Goal: Find specific page/section: Find specific page/section

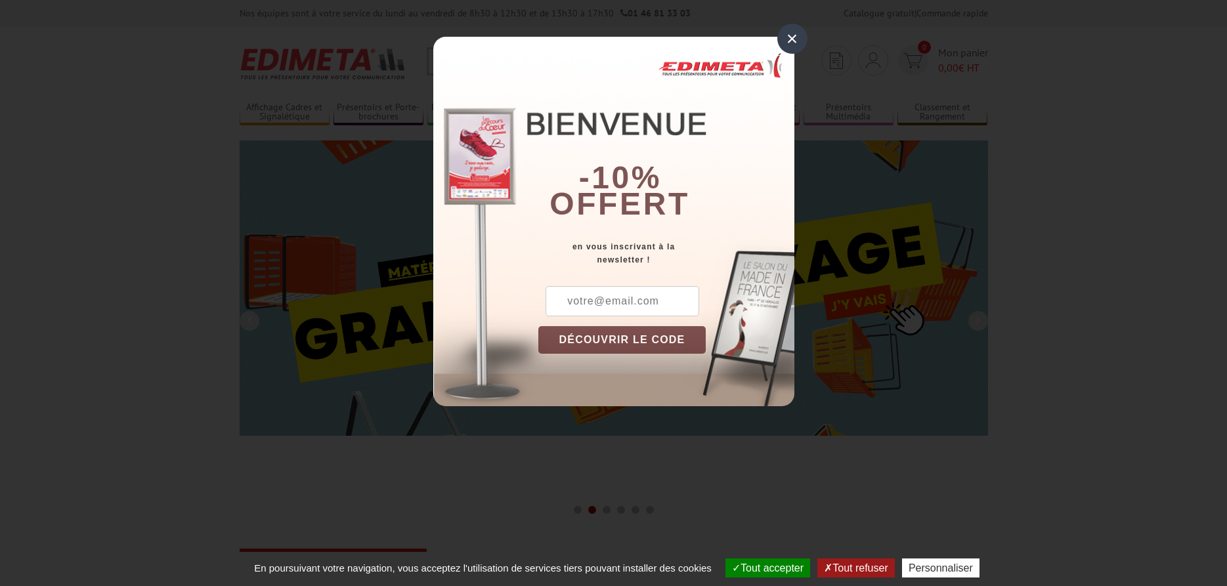
click at [793, 45] on div "×" at bounding box center [792, 39] width 30 height 30
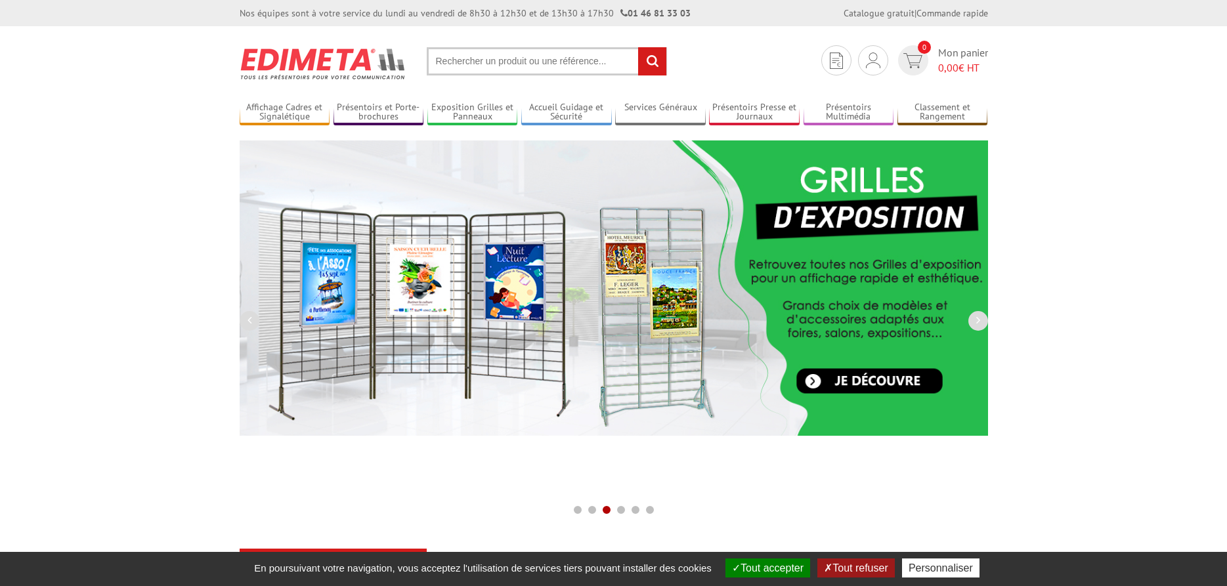
click at [858, 575] on button "Tout refuser" at bounding box center [855, 567] width 77 height 19
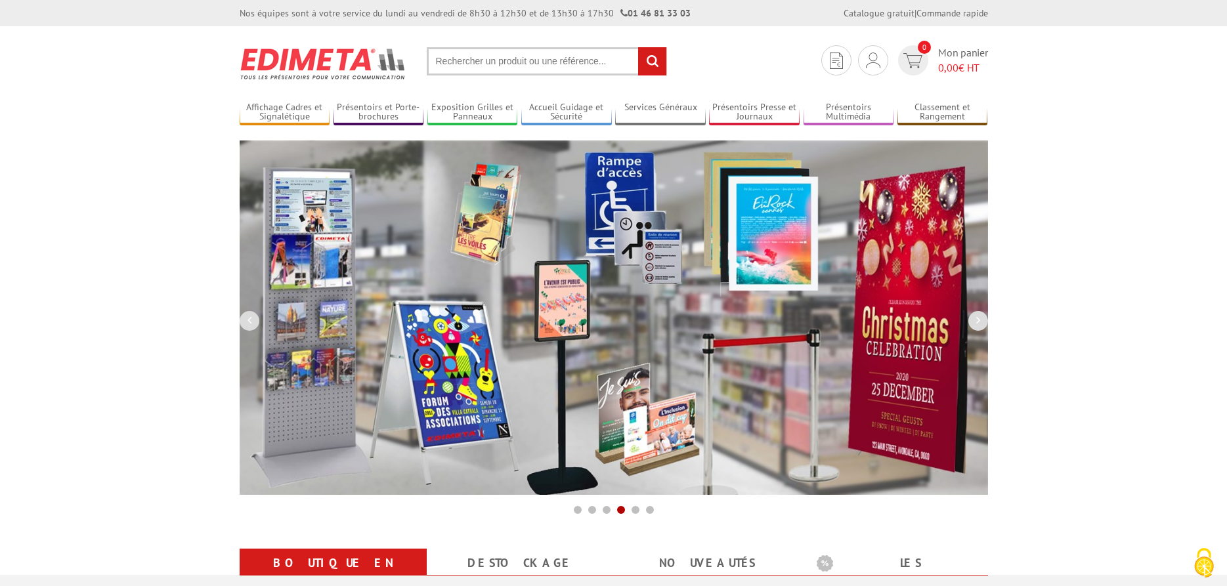
click at [555, 70] on input "text" at bounding box center [547, 61] width 240 height 28
paste input "AAA0046144681"
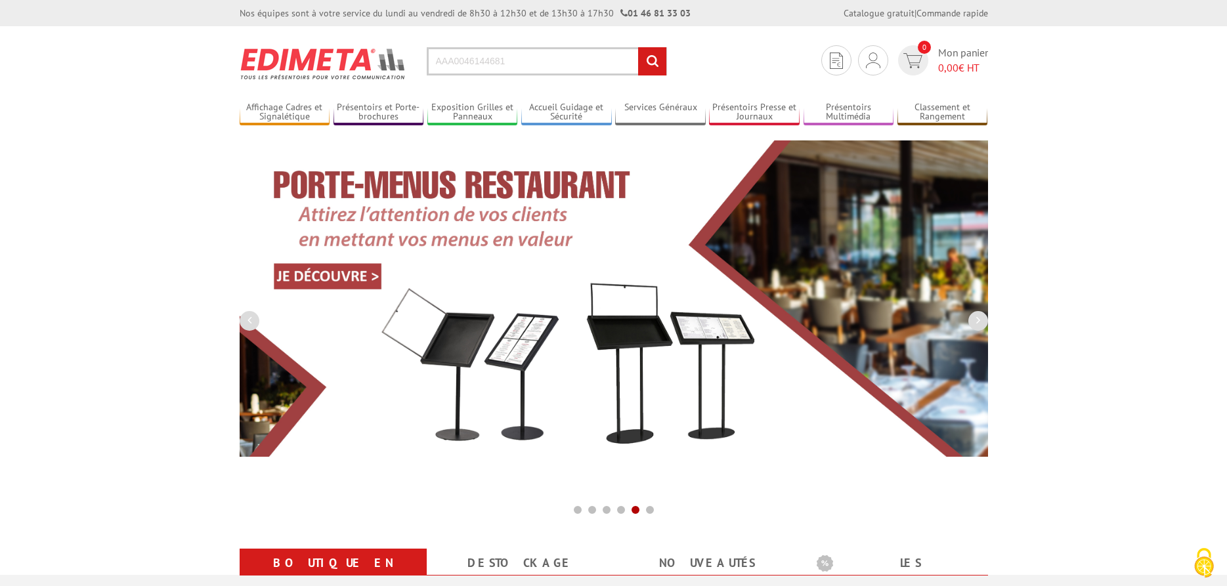
type input "AAA0046144681"
click at [652, 62] on input "rechercher" at bounding box center [652, 61] width 28 height 28
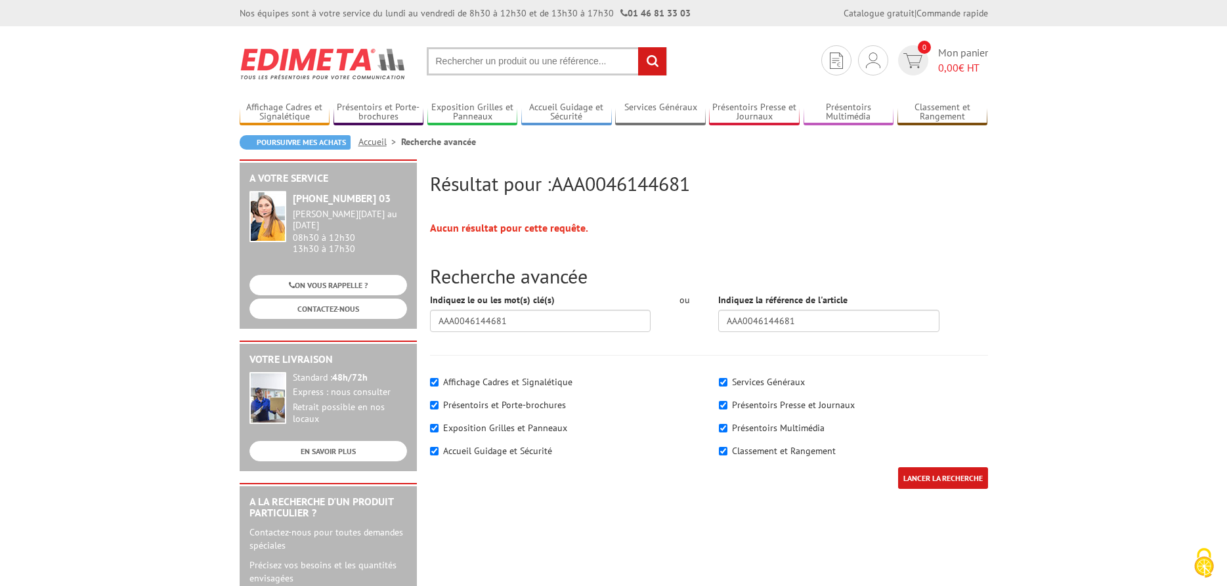
click at [520, 67] on input "text" at bounding box center [547, 61] width 240 height 28
type input "porte brochure 1.3 a4 pour fond perfore et totem expo"
click at [638, 47] on input "rechercher" at bounding box center [652, 61] width 28 height 28
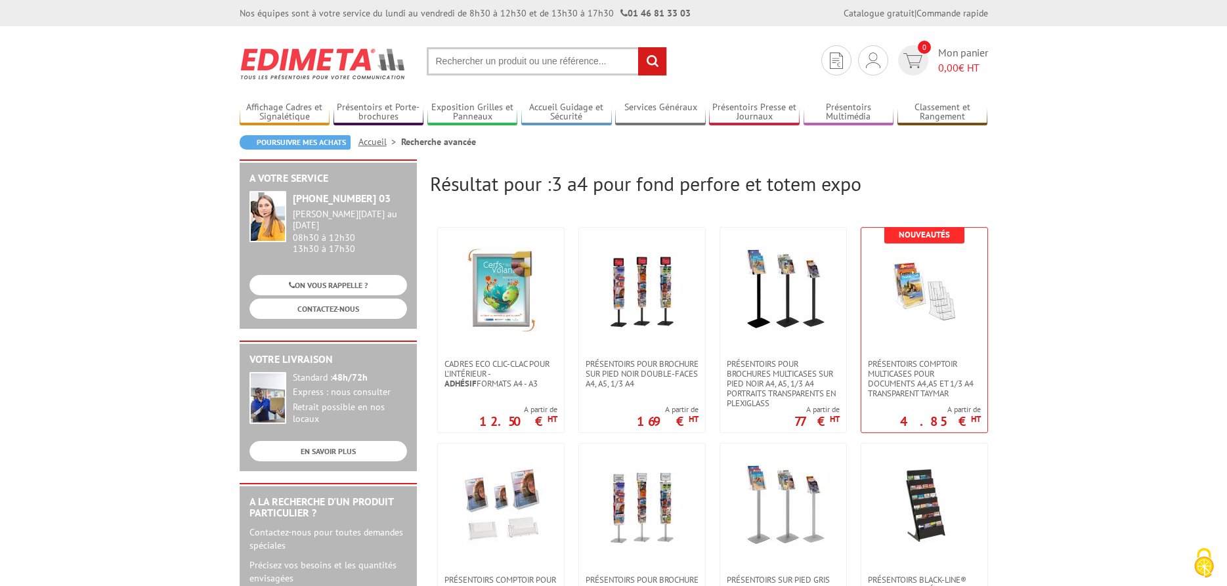
click at [442, 61] on input "text" at bounding box center [547, 61] width 240 height 28
click at [441, 62] on input "text" at bounding box center [547, 61] width 240 height 28
paste input "AAA0046144681"
type input "AAA0046144681"
click at [652, 62] on input "rechercher" at bounding box center [652, 61] width 28 height 28
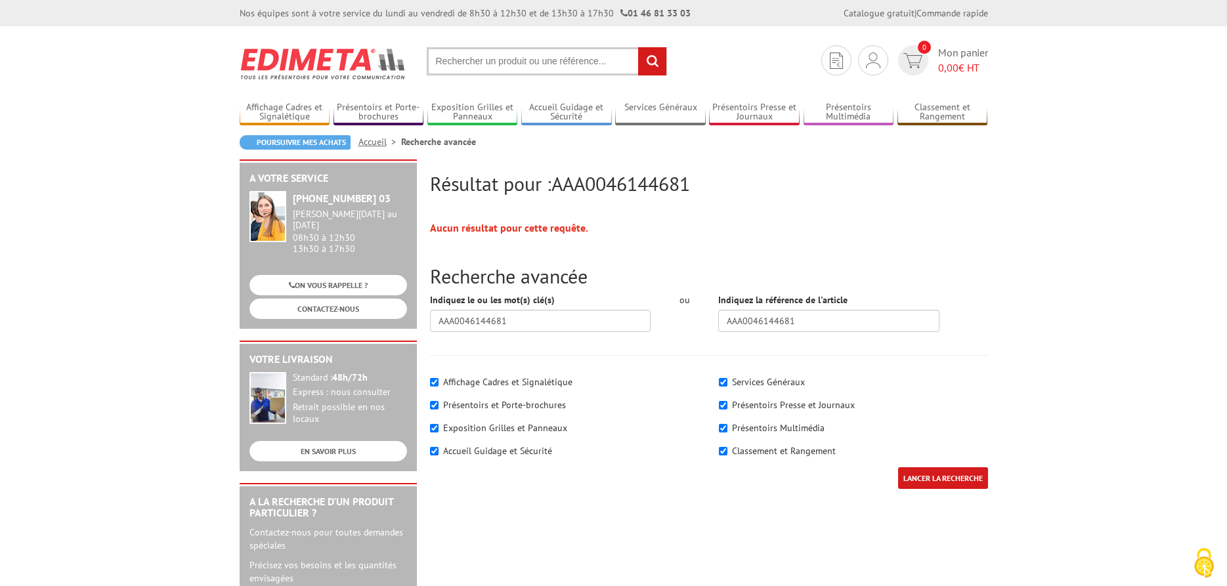
click at [499, 408] on label "Présentoirs et Porte-brochures" at bounding box center [504, 405] width 123 height 12
click at [438, 408] on input"] "Présentoirs et Porte-brochures" at bounding box center [434, 405] width 9 height 9
click at [499, 408] on label "Présentoirs et Porte-brochures" at bounding box center [504, 405] width 123 height 12
click at [438, 408] on input"] "Présentoirs et Porte-brochures" at bounding box center [434, 405] width 9 height 9
checkbox input"] "true"
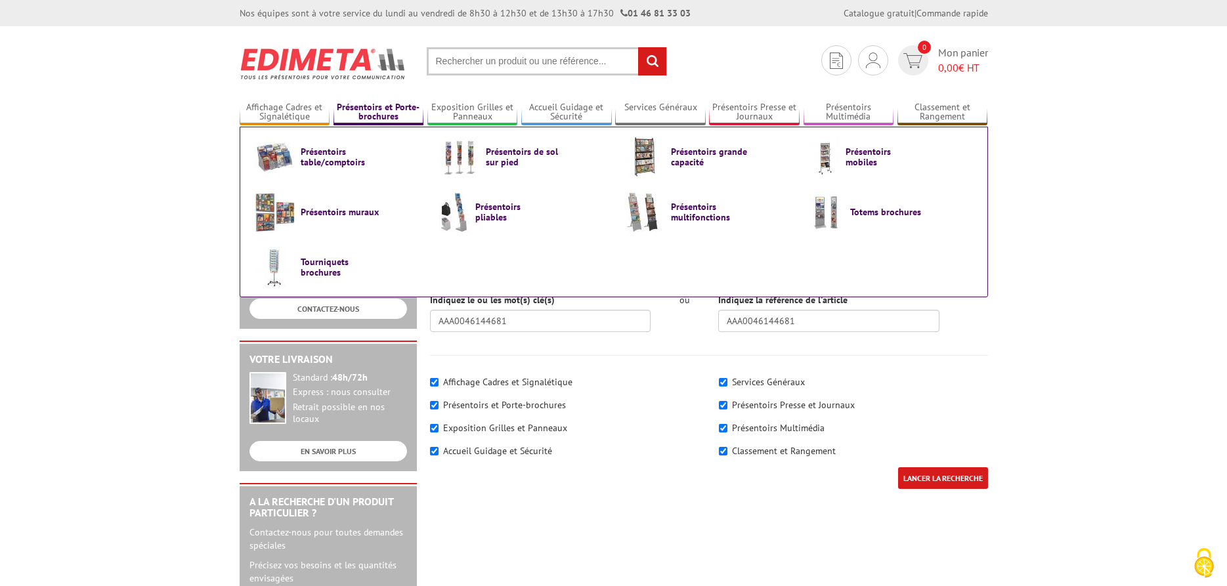
click at [386, 103] on link "Présentoirs et Porte-brochures" at bounding box center [378, 113] width 91 height 22
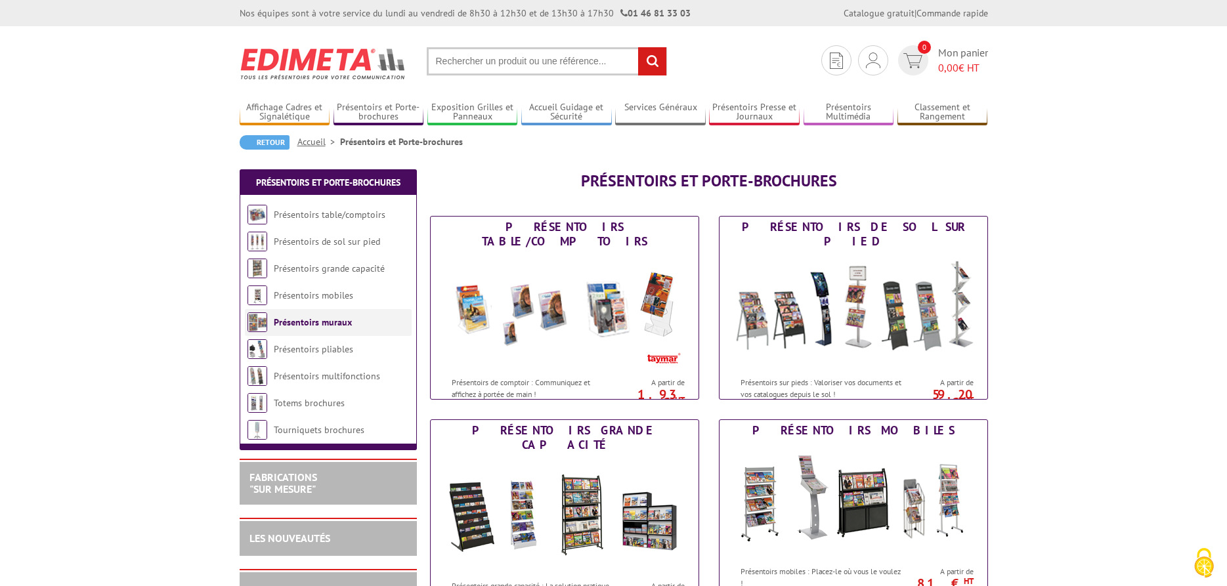
click at [320, 327] on link "Présentoirs muraux" at bounding box center [313, 322] width 78 height 12
